Goal: Complete application form

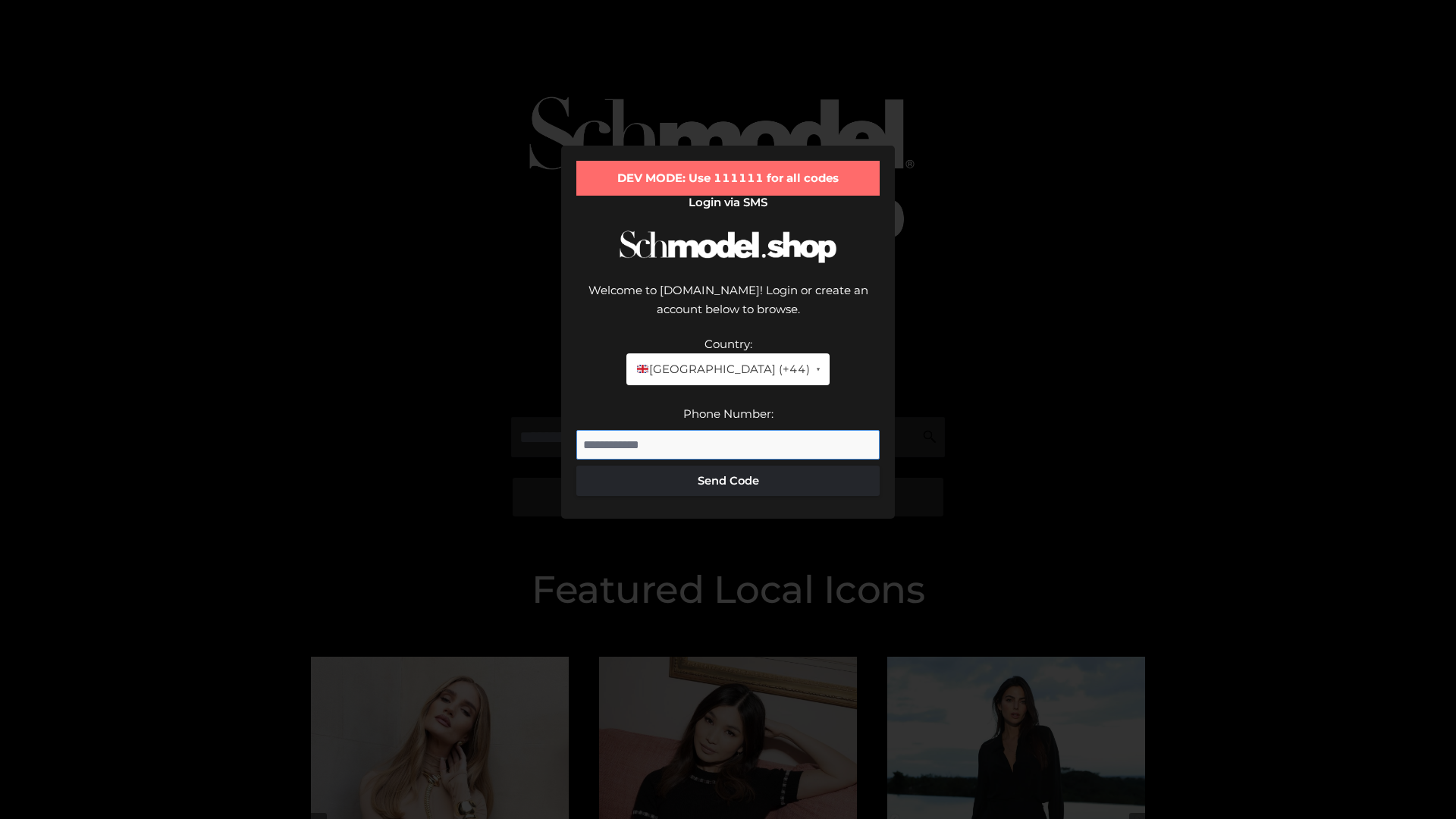
click at [728, 430] on input "Phone Number:" at bounding box center [728, 445] width 304 height 30
type input "**********"
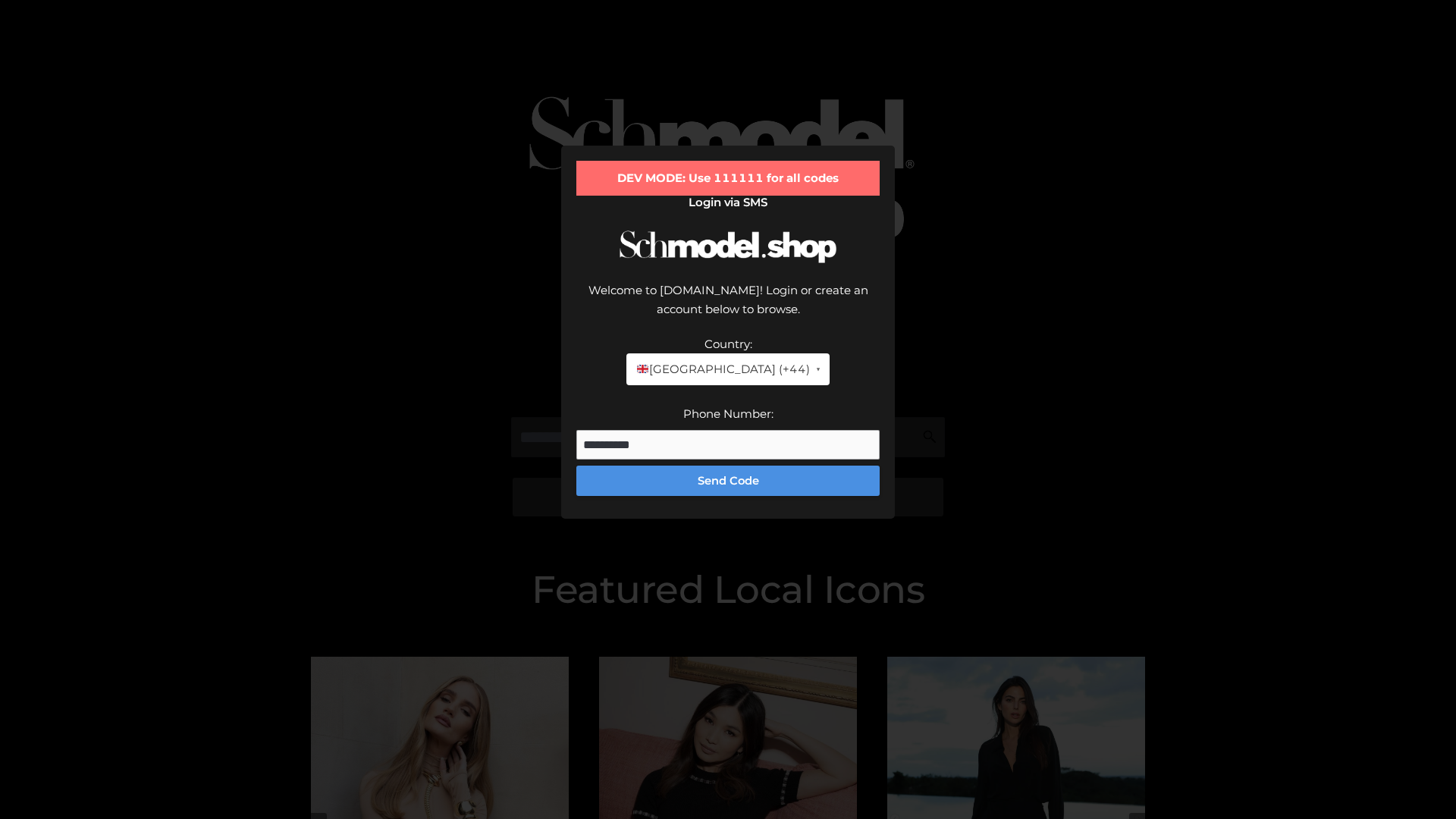
click at [728, 466] on button "Send Code" at bounding box center [728, 481] width 304 height 30
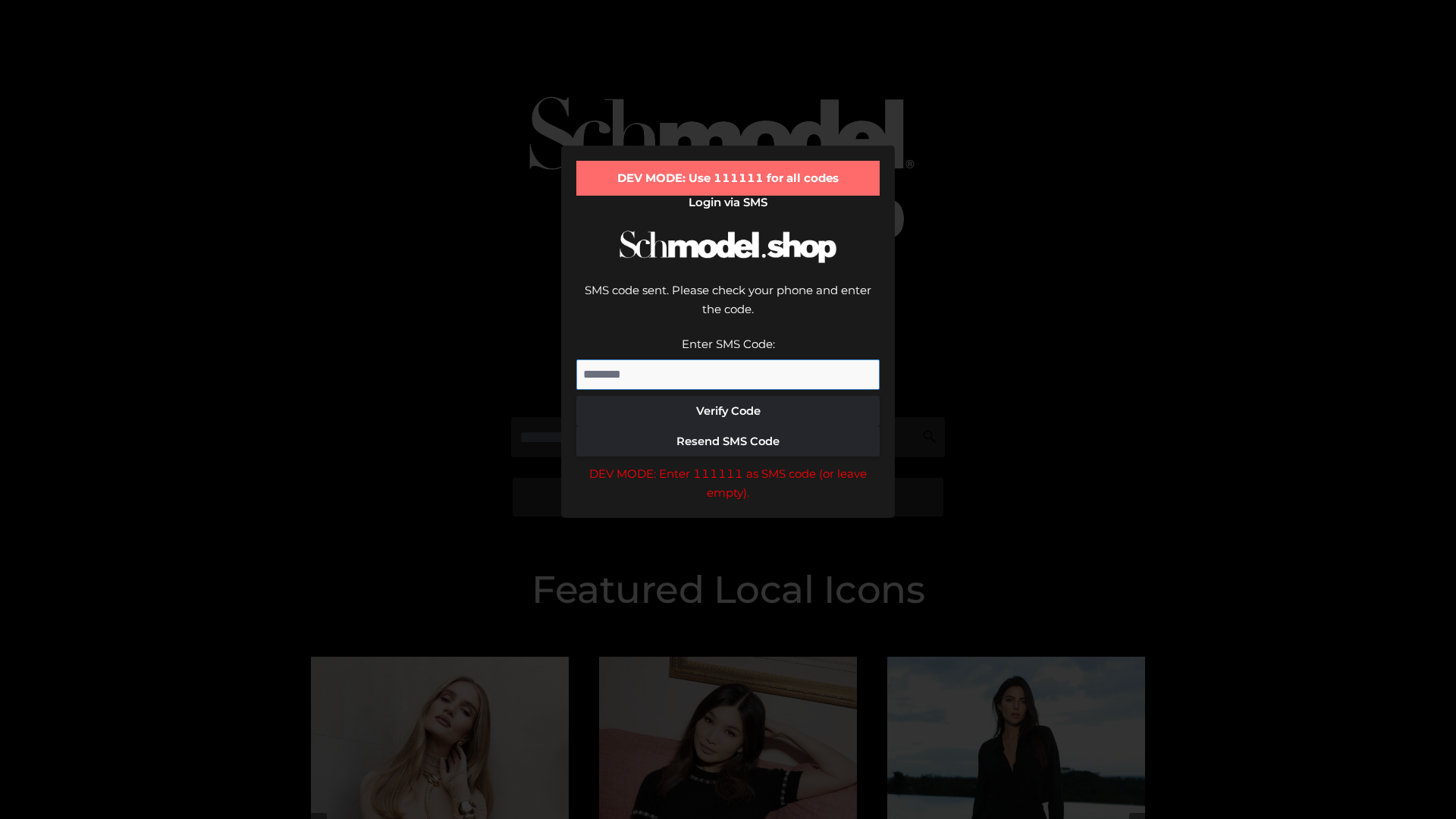
click at [728, 360] on input "Enter SMS Code:" at bounding box center [728, 375] width 304 height 30
type input "******"
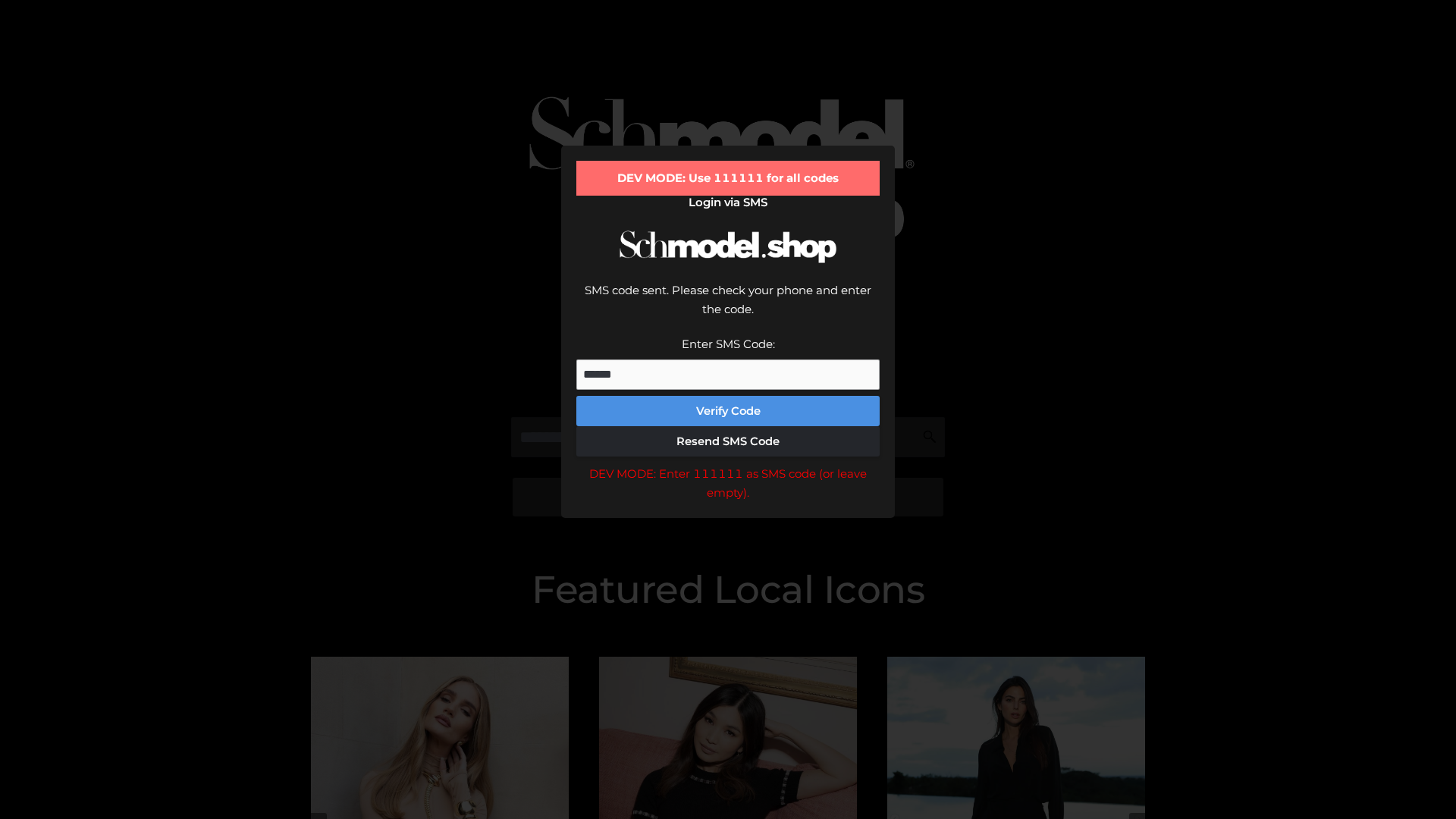
click at [728, 396] on button "Verify Code" at bounding box center [728, 411] width 304 height 30
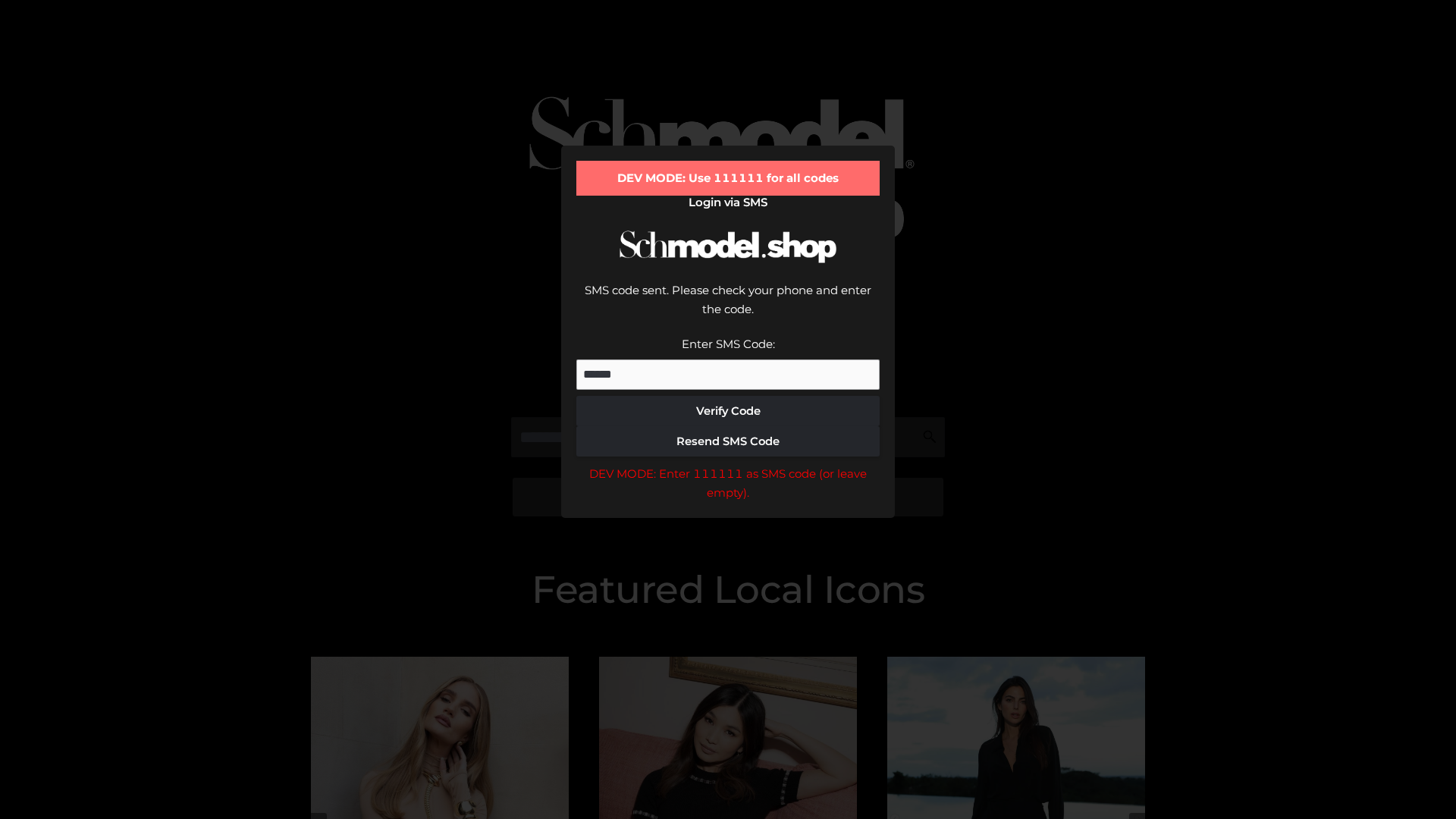
click at [728, 464] on div "DEV MODE: Enter 111111 as SMS code (or leave empty)." at bounding box center [728, 483] width 304 height 39
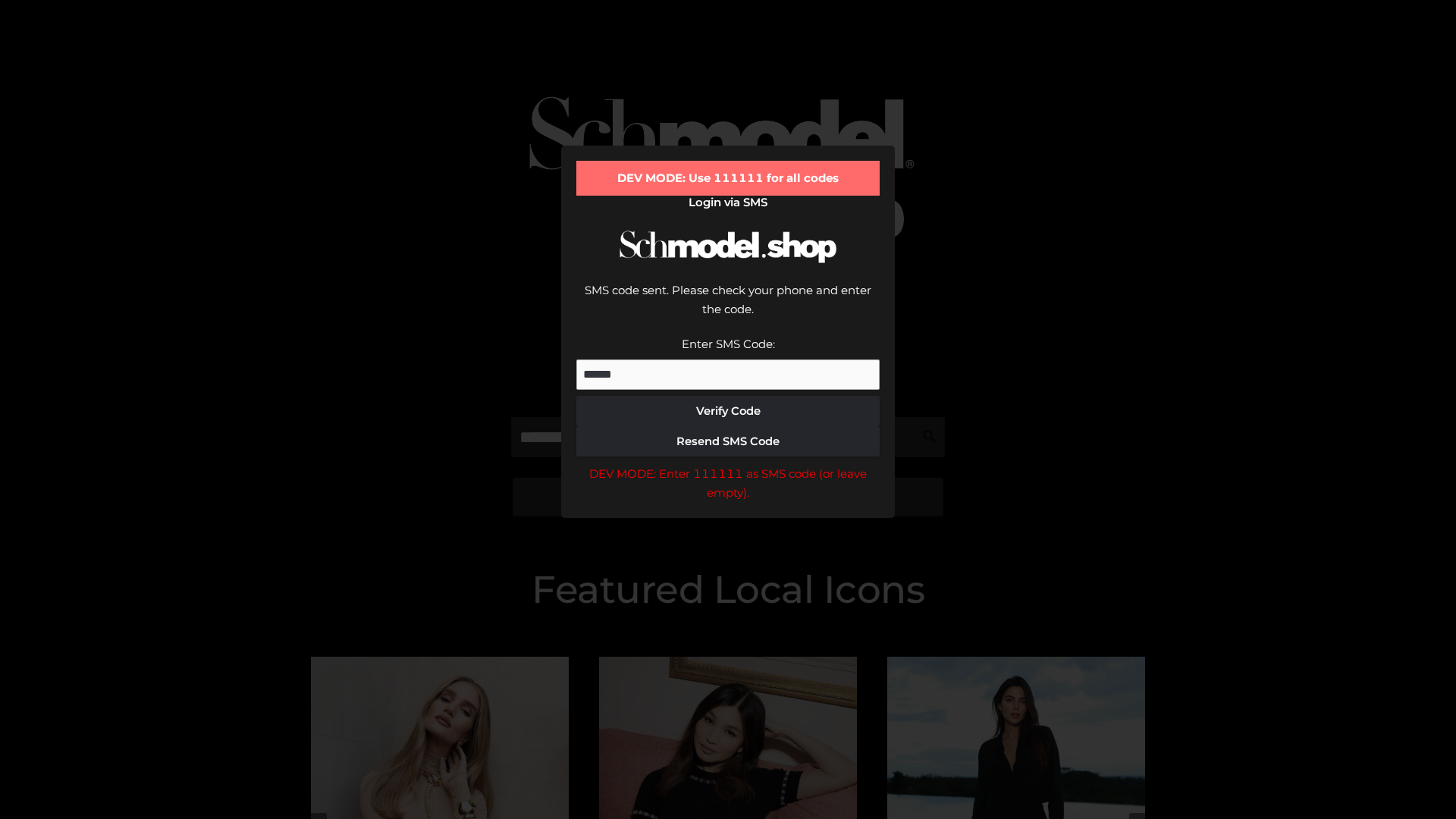
click at [728, 464] on div "DEV MODE: Enter 111111 as SMS code (or leave empty)." at bounding box center [728, 483] width 304 height 39
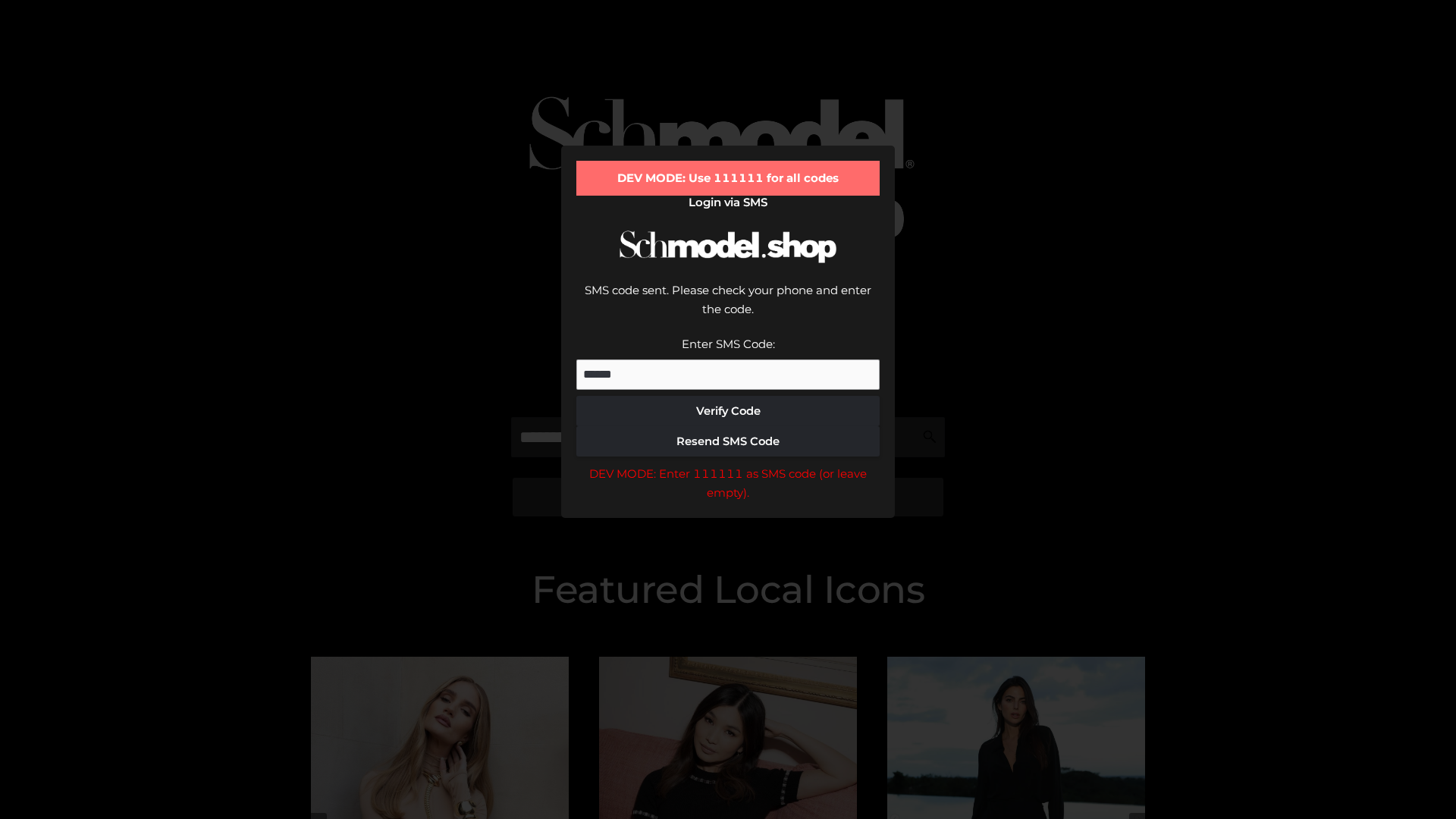
click at [728, 464] on div "DEV MODE: Enter 111111 as SMS code (or leave empty)." at bounding box center [728, 483] width 304 height 39
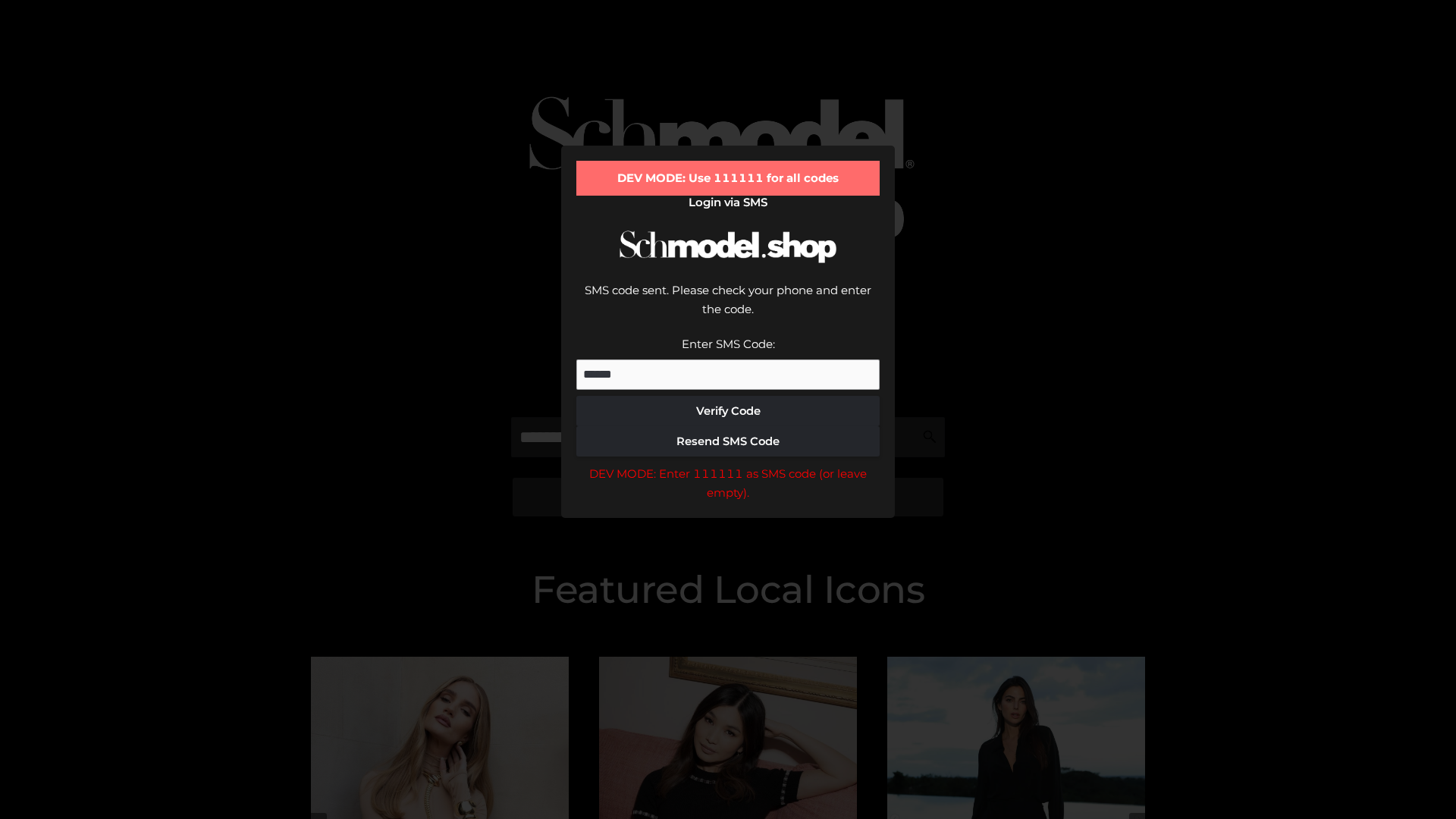
click at [728, 464] on div "DEV MODE: Enter 111111 as SMS code (or leave empty)." at bounding box center [728, 483] width 304 height 39
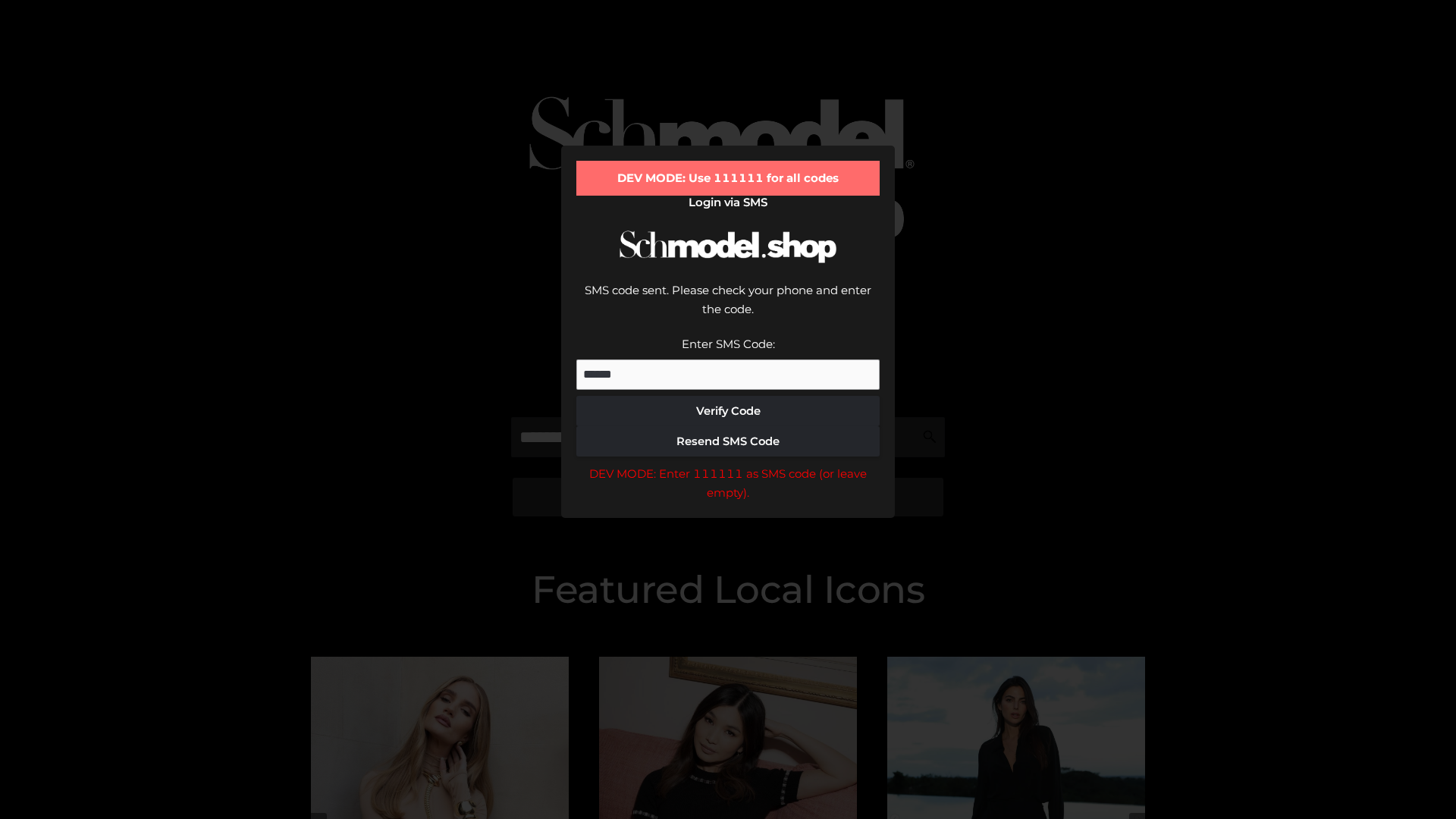
click at [728, 464] on div "DEV MODE: Enter 111111 as SMS code (or leave empty)." at bounding box center [728, 483] width 304 height 39
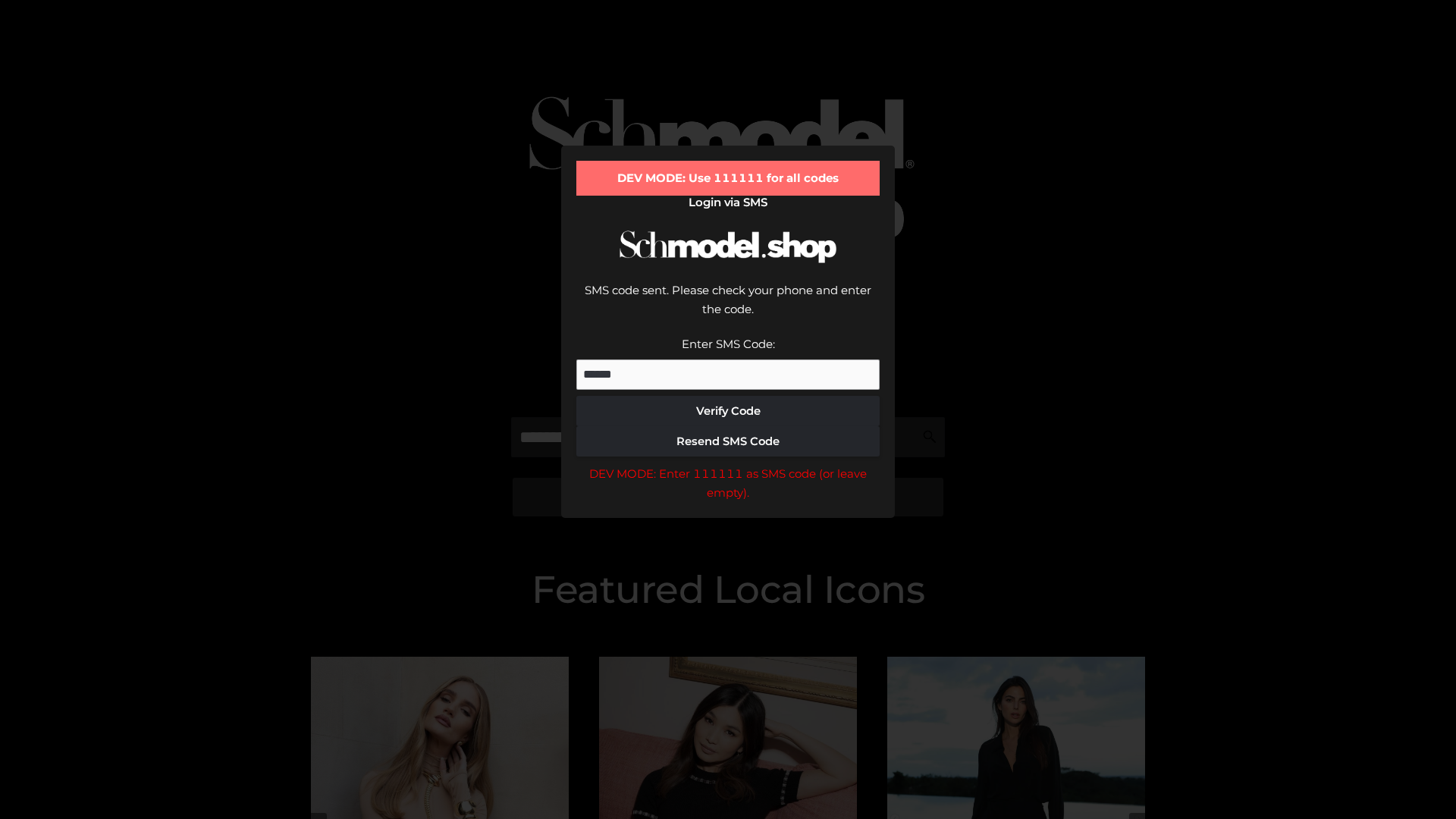
click at [728, 464] on div "DEV MODE: Enter 111111 as SMS code (or leave empty)." at bounding box center [728, 483] width 304 height 39
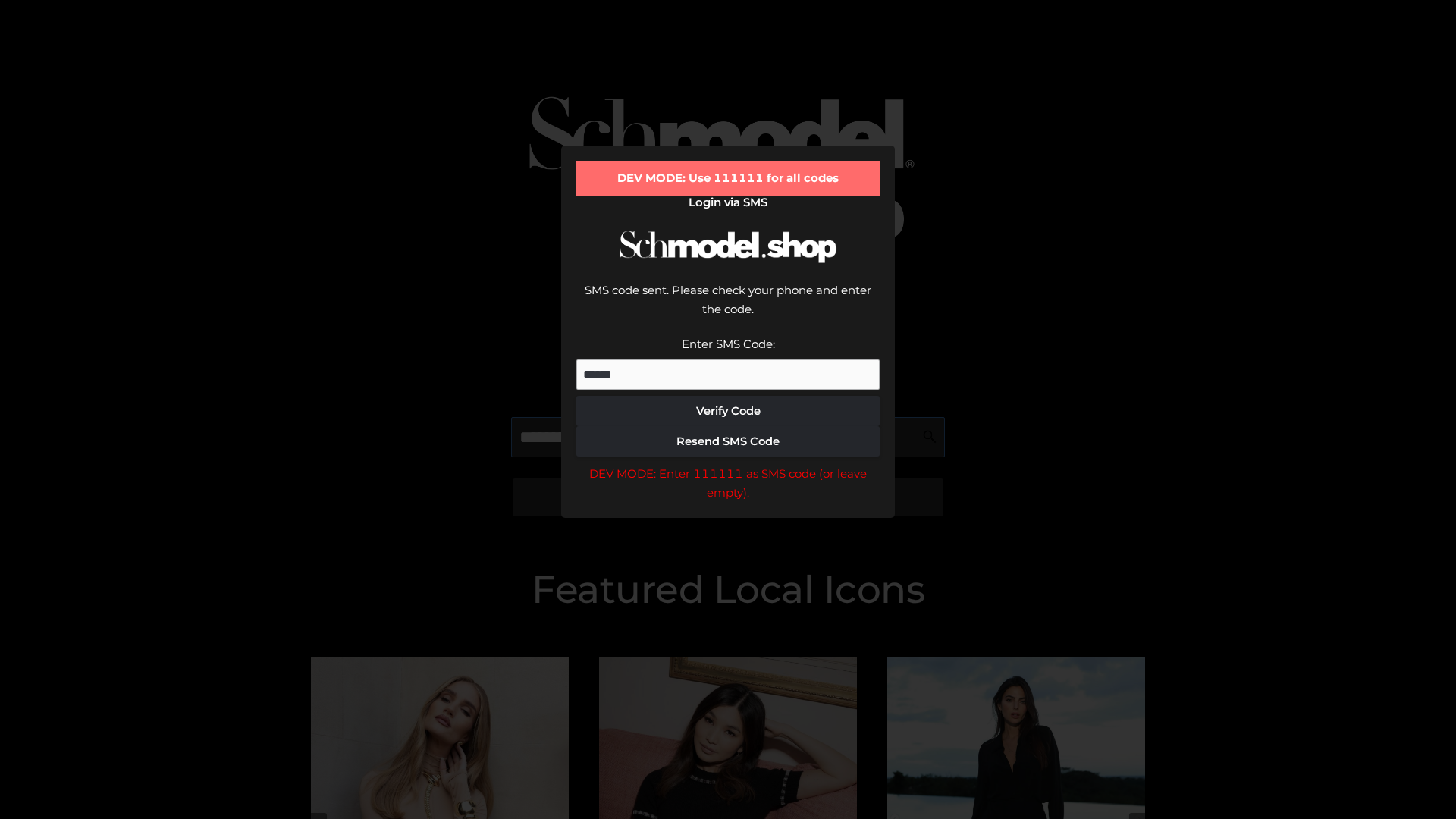
scroll to position [0, 78]
click at [728, 464] on div "DEV MODE: Enter 111111 as SMS code (or leave empty)." at bounding box center [728, 483] width 304 height 39
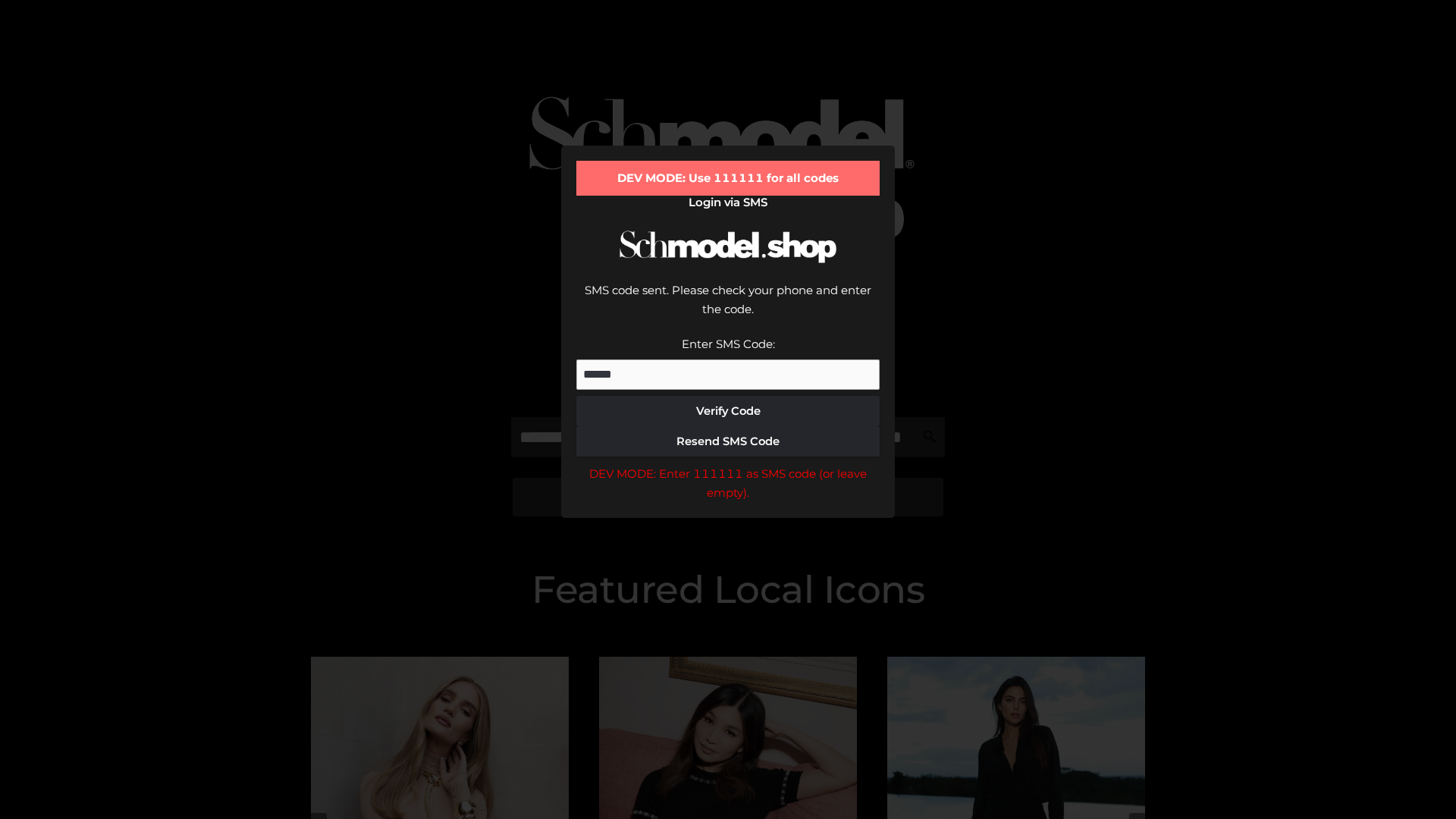
click at [728, 464] on div "DEV MODE: Enter 111111 as SMS code (or leave empty)." at bounding box center [728, 483] width 304 height 39
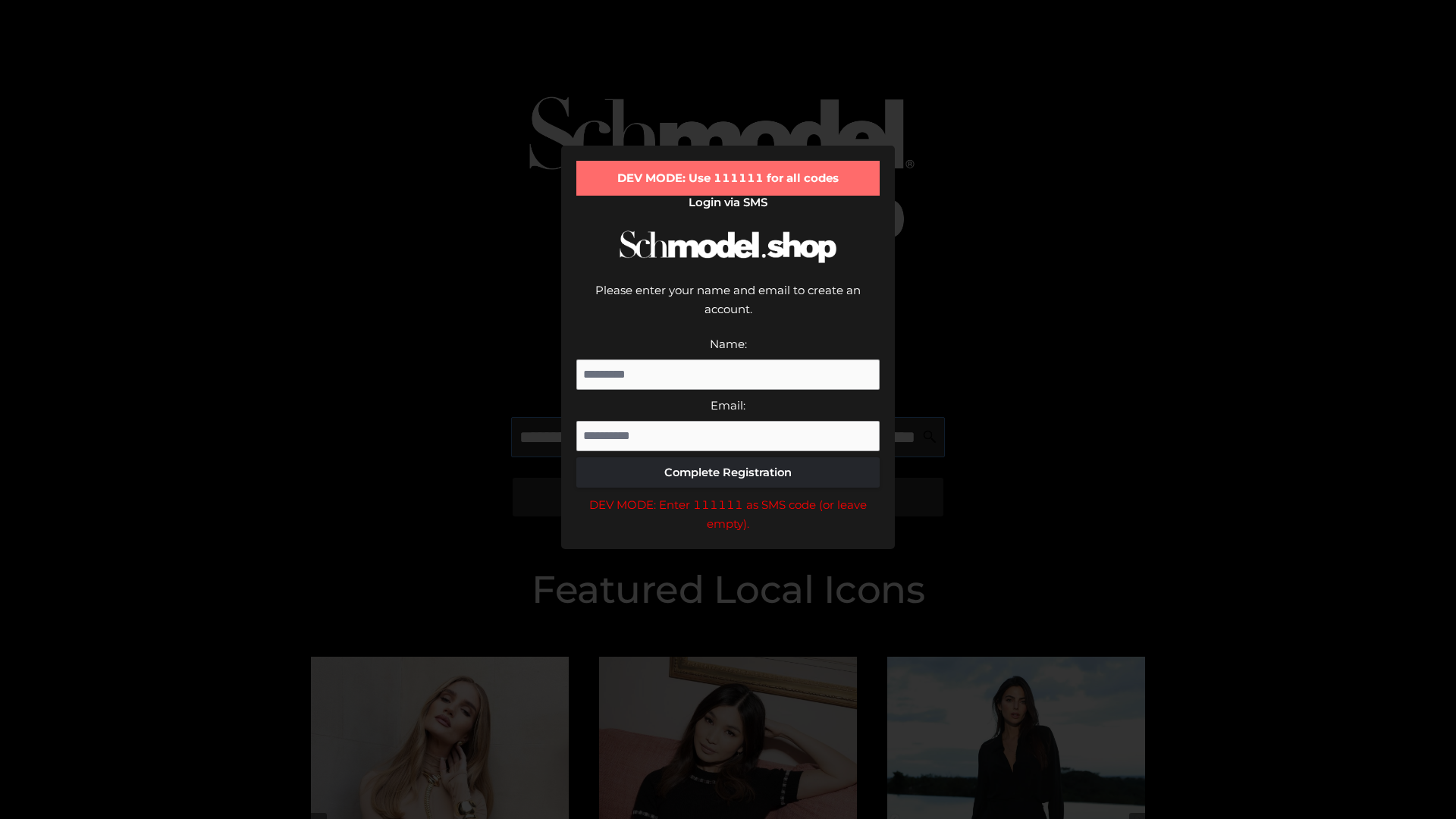
scroll to position [0, 133]
click at [728, 495] on div "DEV MODE: Enter 111111 as SMS code (or leave empty)." at bounding box center [728, 514] width 304 height 39
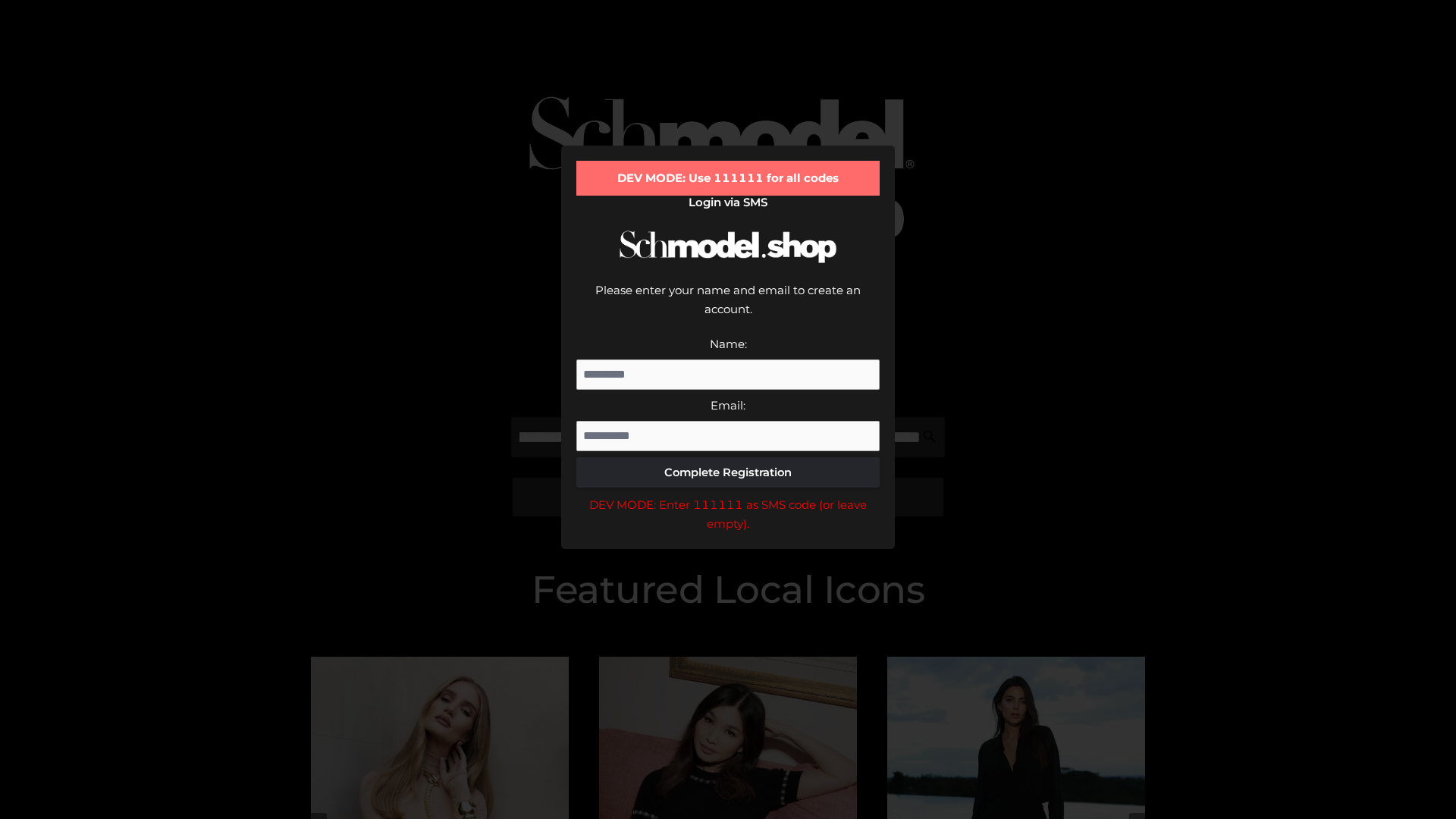
click at [728, 495] on div "DEV MODE: Enter 111111 as SMS code (or leave empty)." at bounding box center [728, 514] width 304 height 39
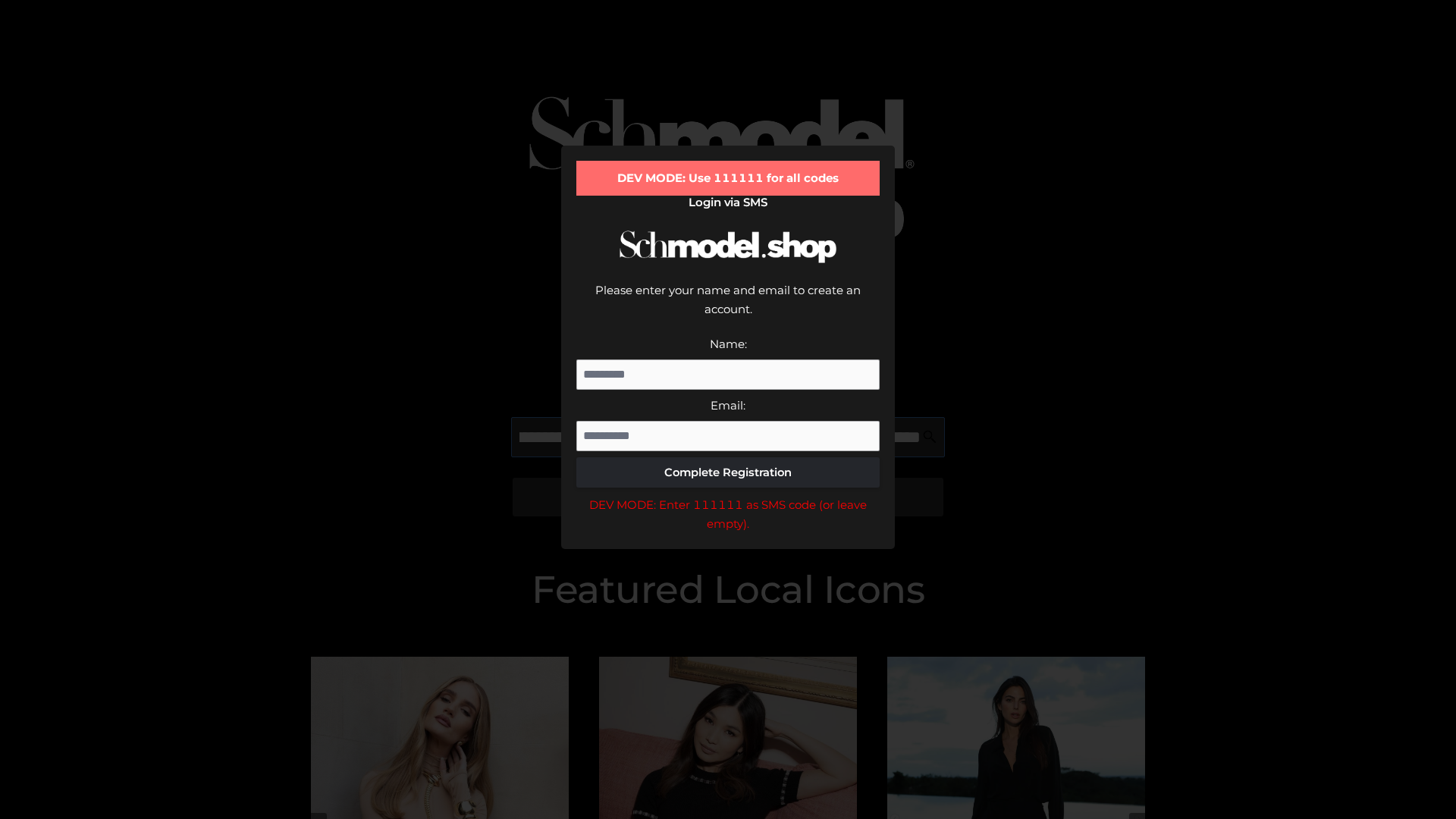
scroll to position [0, 220]
click at [728, 495] on div "DEV MODE: Enter 111111 as SMS code (or leave empty)." at bounding box center [728, 514] width 304 height 39
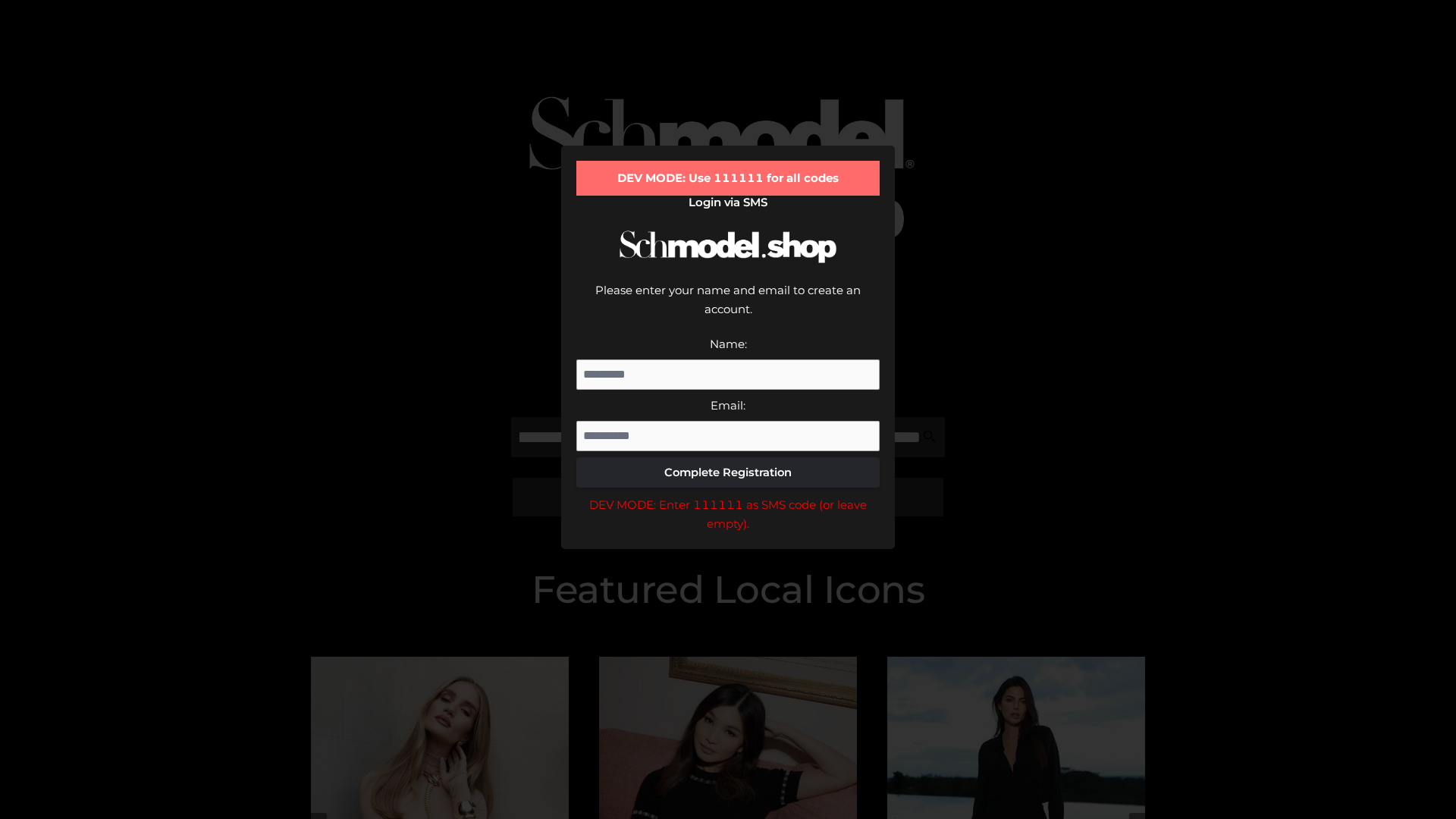
click at [728, 495] on div "DEV MODE: Enter 111111 as SMS code (or leave empty)." at bounding box center [728, 514] width 304 height 39
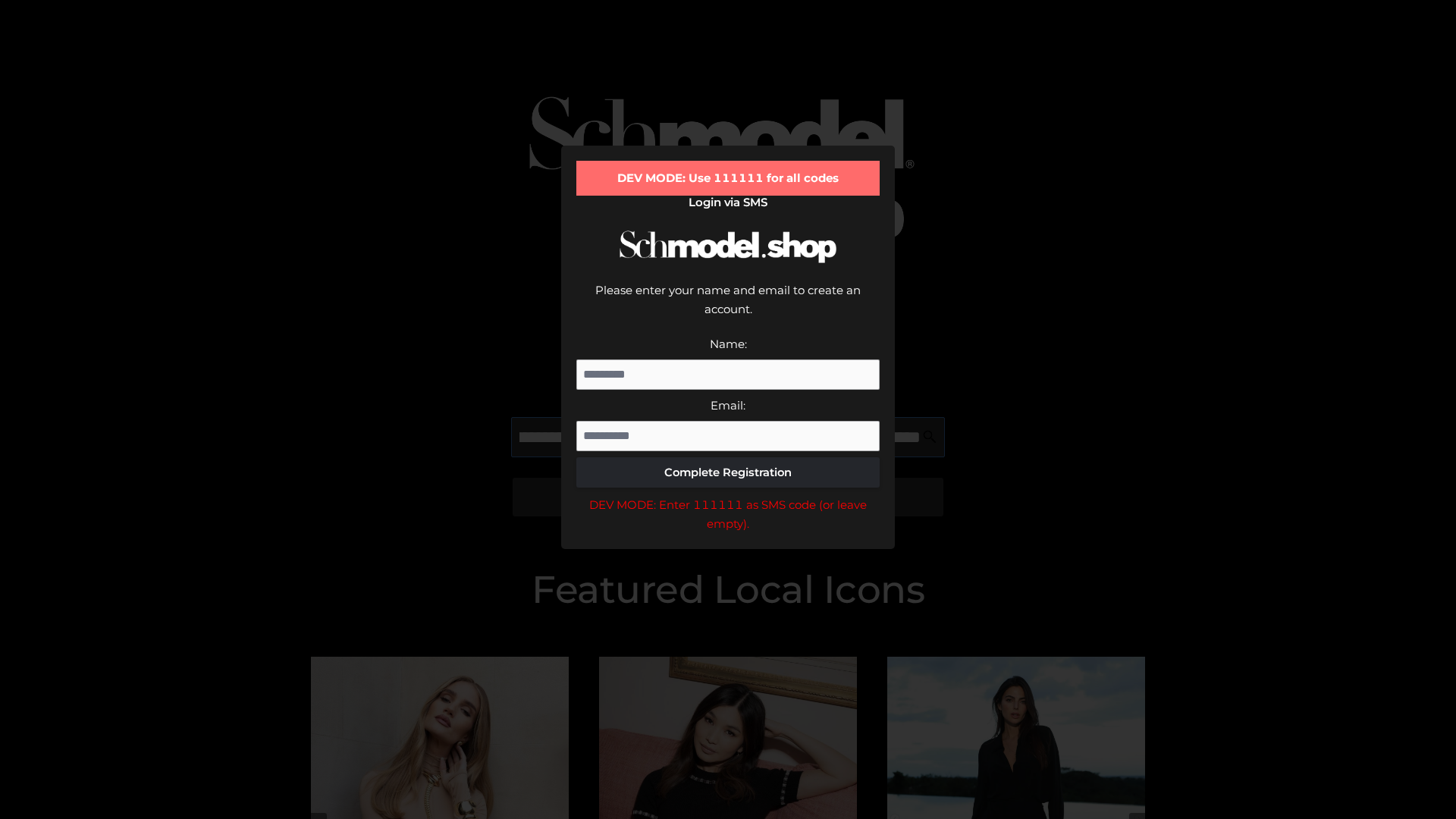
scroll to position [0, 312]
click at [728, 495] on div "DEV MODE: Enter 111111 as SMS code (or leave empty)." at bounding box center [728, 514] width 304 height 39
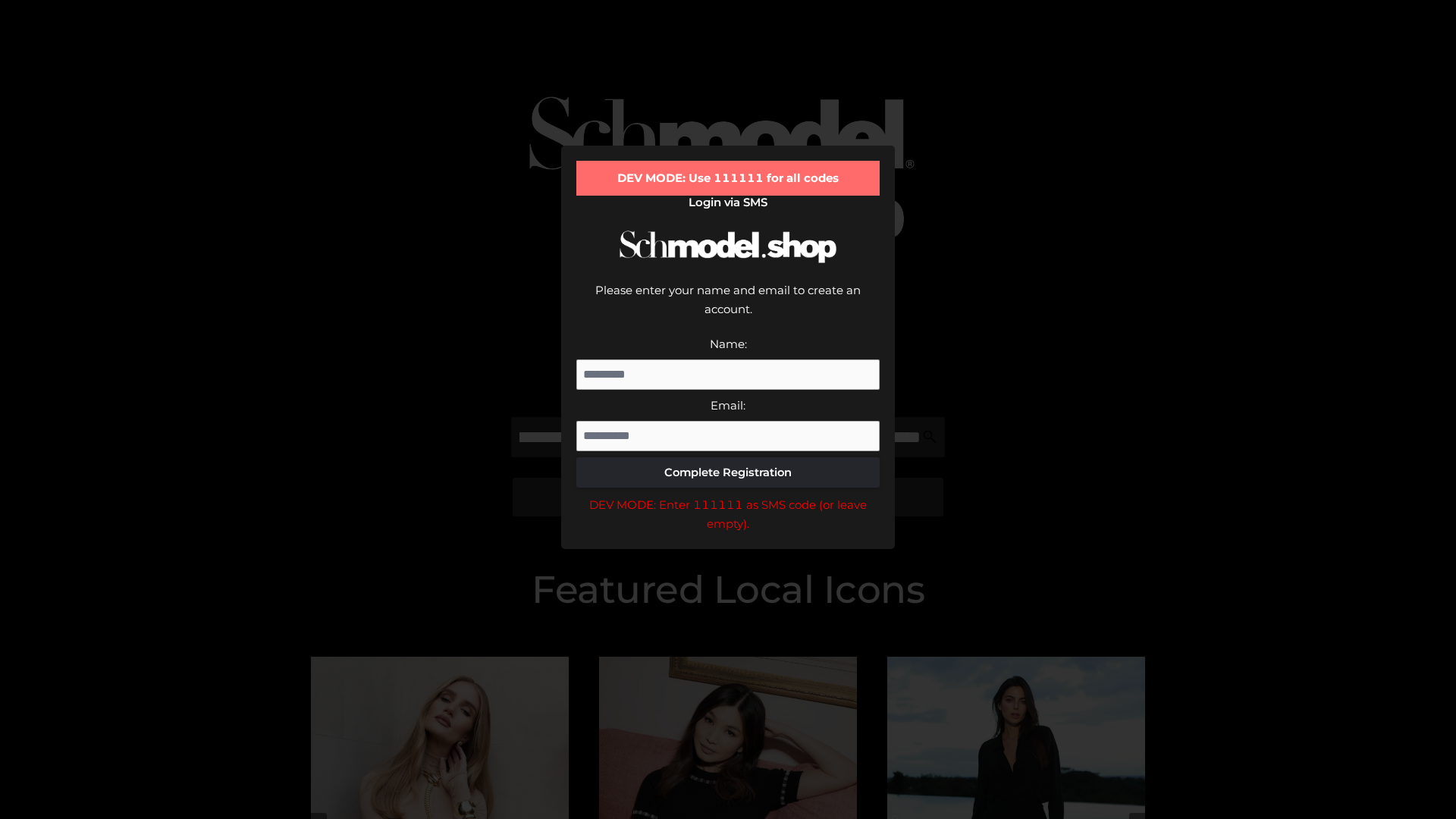
click at [728, 495] on div "DEV MODE: Enter 111111 as SMS code (or leave empty)." at bounding box center [728, 514] width 304 height 39
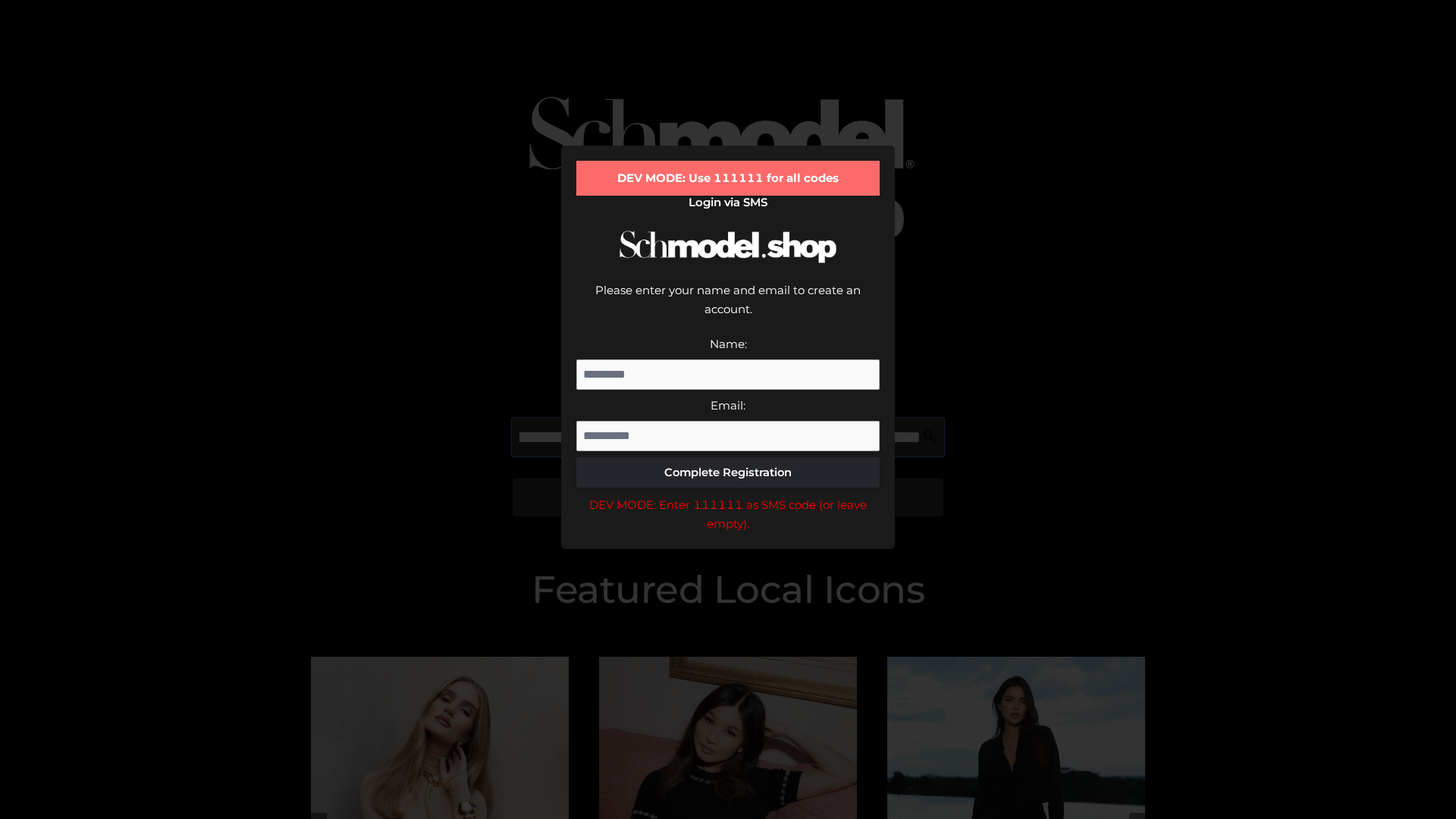
scroll to position [0, 407]
click at [728, 495] on div "DEV MODE: Enter 111111 as SMS code (or leave empty)." at bounding box center [728, 514] width 304 height 39
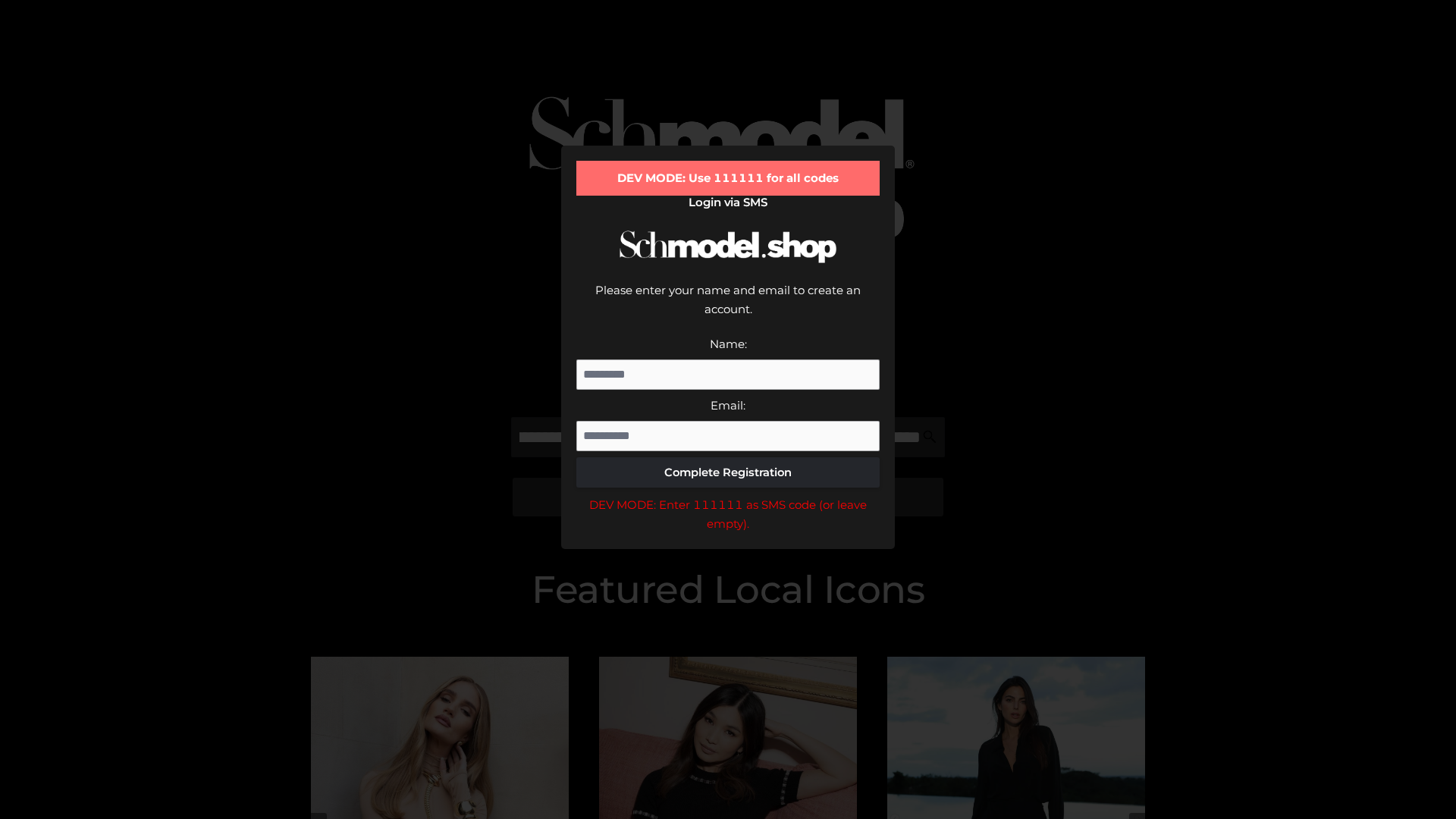
click at [728, 495] on div "DEV MODE: Enter 111111 as SMS code (or leave empty)." at bounding box center [728, 514] width 304 height 39
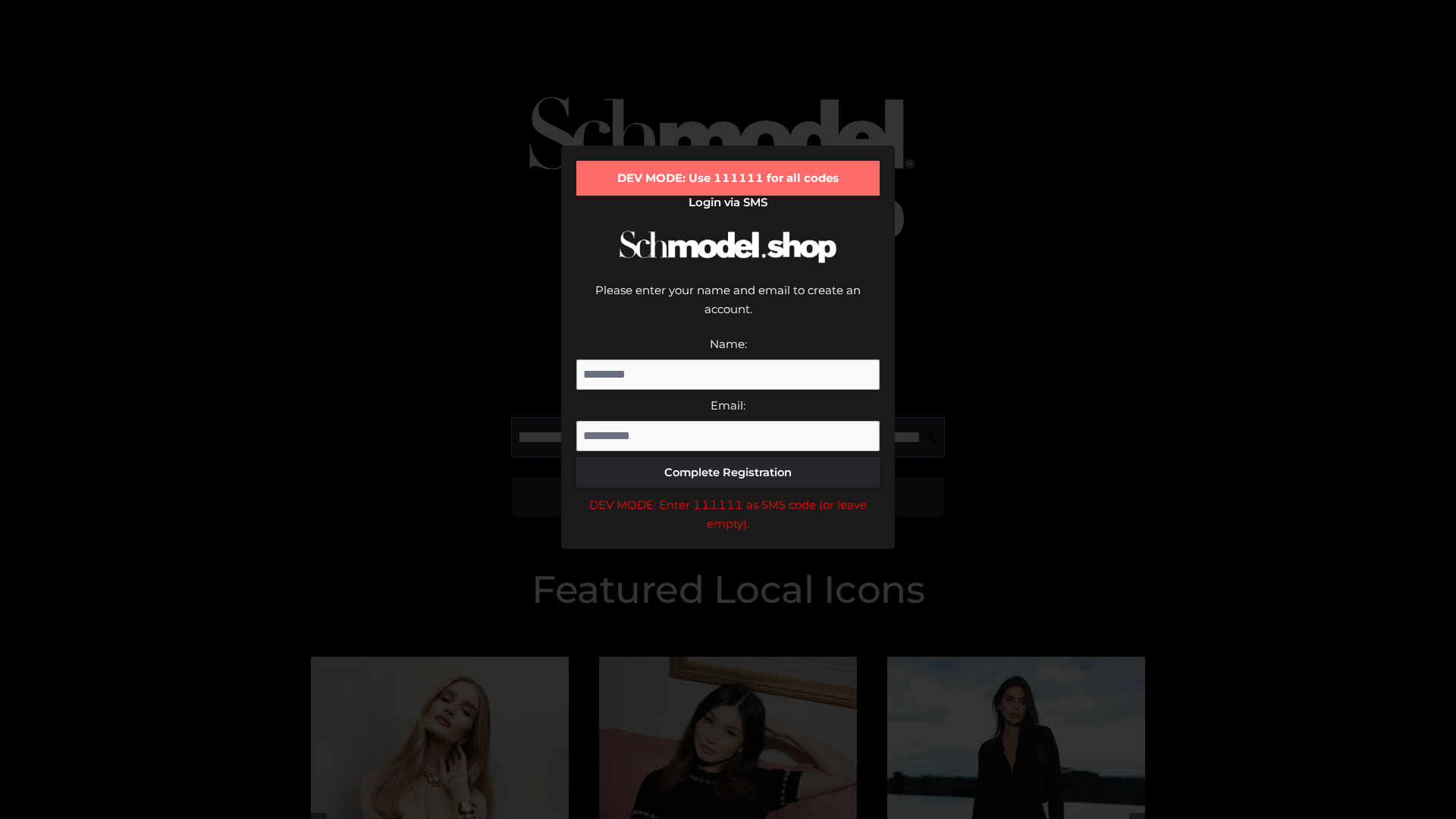
scroll to position [0, 494]
click at [728, 495] on div "DEV MODE: Enter 111111 as SMS code (or leave empty)." at bounding box center [728, 514] width 304 height 39
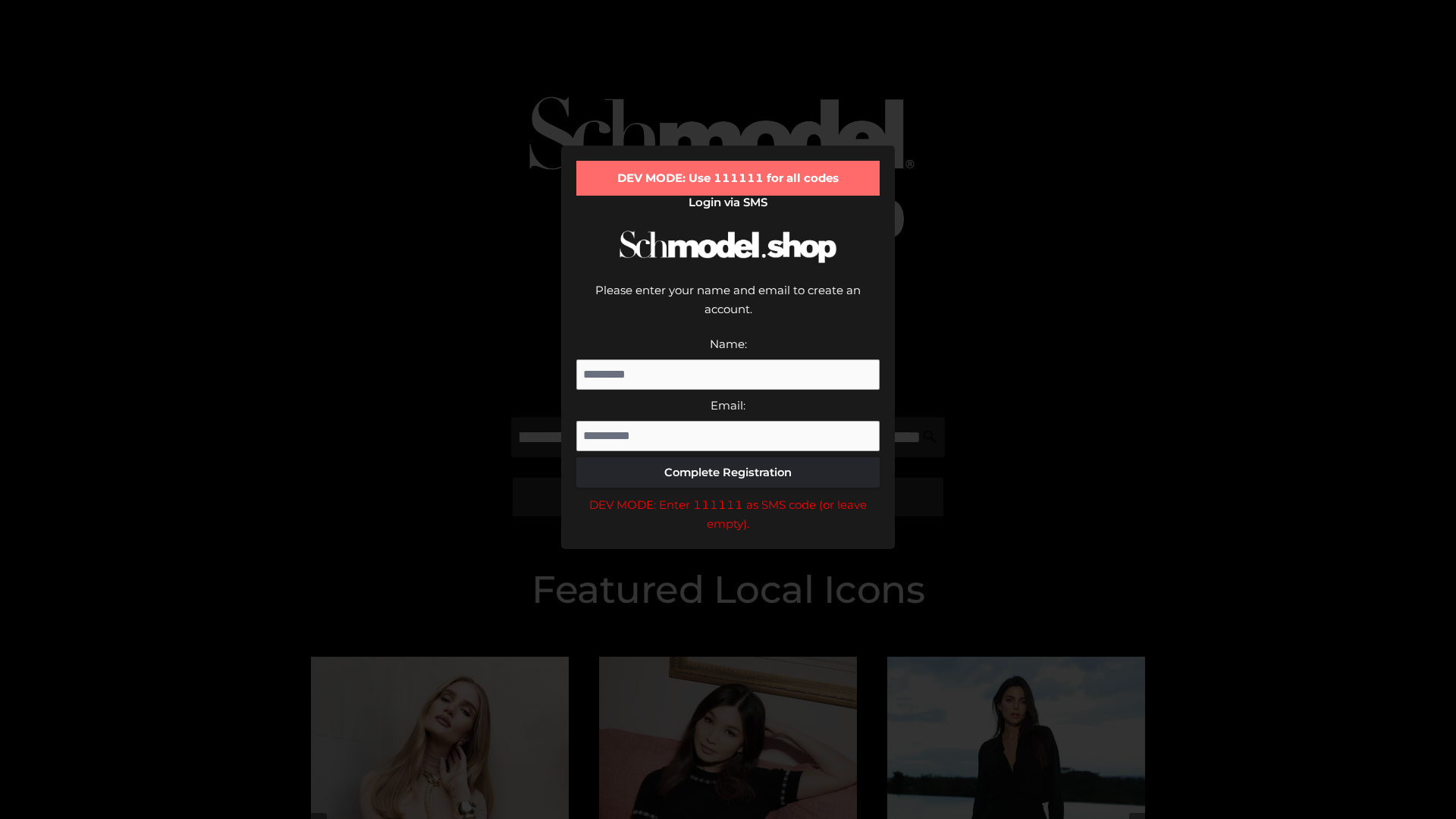
click at [728, 495] on div "DEV MODE: Enter 111111 as SMS code (or leave empty)." at bounding box center [728, 514] width 304 height 39
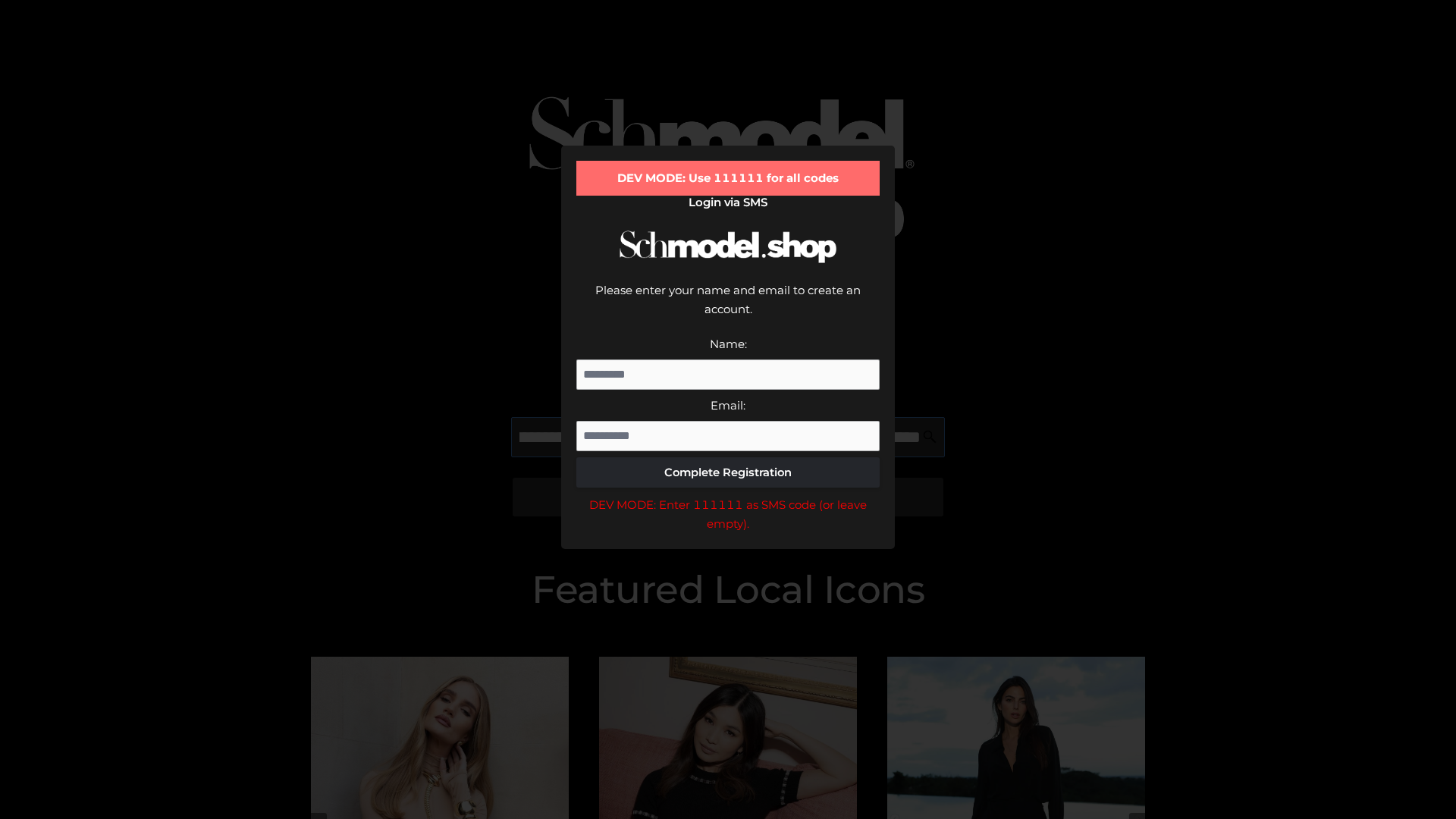
scroll to position [0, 587]
click at [728, 495] on div "DEV MODE: Enter 111111 as SMS code (or leave empty)." at bounding box center [728, 514] width 304 height 39
type input "**********"
